Goal: Information Seeking & Learning: Compare options

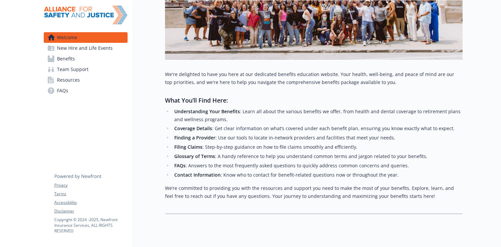
scroll to position [158, 0]
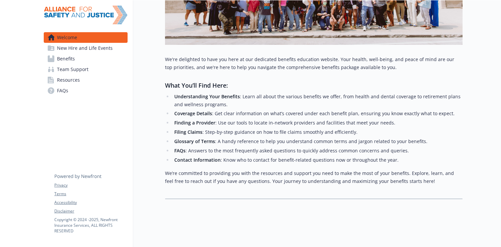
click at [64, 61] on span "Benefits" at bounding box center [66, 58] width 18 height 11
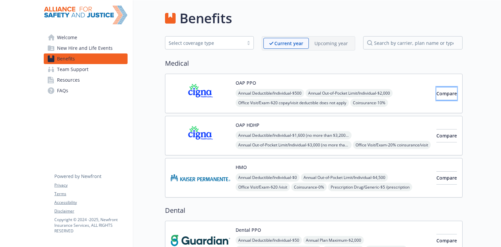
click at [437, 94] on span "Compare" at bounding box center [447, 93] width 21 height 6
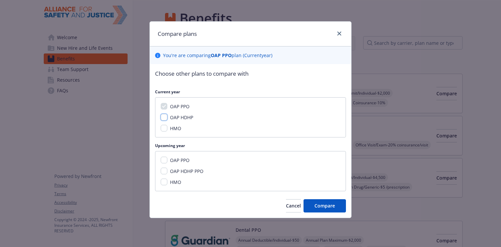
click at [163, 116] on input "OAP HDHP" at bounding box center [164, 117] width 7 height 7
click at [165, 119] on input "OAP HDHP" at bounding box center [164, 117] width 7 height 7
checkbox input "false"
click at [164, 159] on input "OAP PPO" at bounding box center [164, 159] width 7 height 7
checkbox input "true"
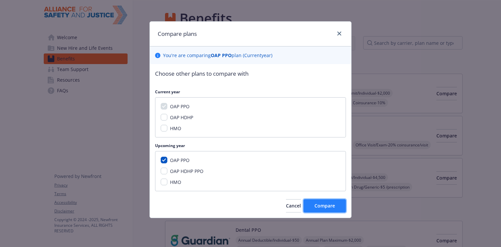
click at [323, 205] on span "Compare" at bounding box center [325, 205] width 21 height 6
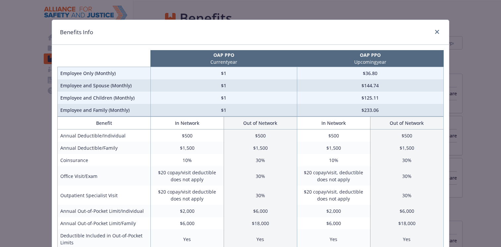
scroll to position [1, 0]
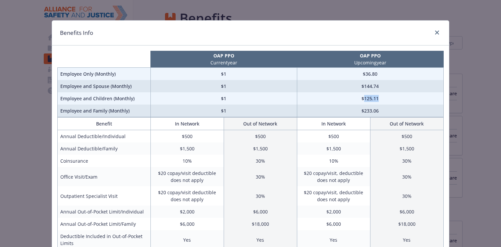
drag, startPoint x: 365, startPoint y: 97, endPoint x: 387, endPoint y: 98, distance: 22.6
click at [387, 98] on td "$125.11" at bounding box center [370, 98] width 147 height 12
click at [436, 33] on icon "close" at bounding box center [437, 33] width 4 height 4
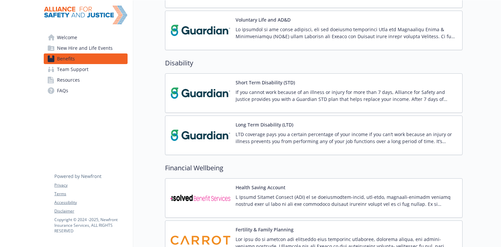
scroll to position [378, 0]
